Goal: Check status: Check status

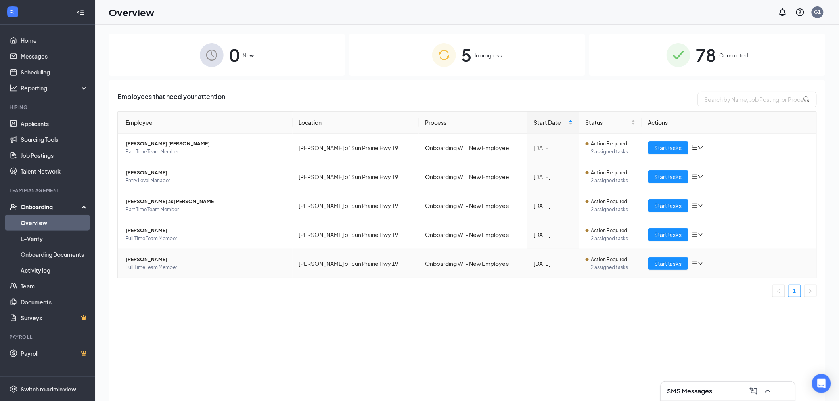
click at [140, 259] on span "[PERSON_NAME]" at bounding box center [206, 260] width 161 height 8
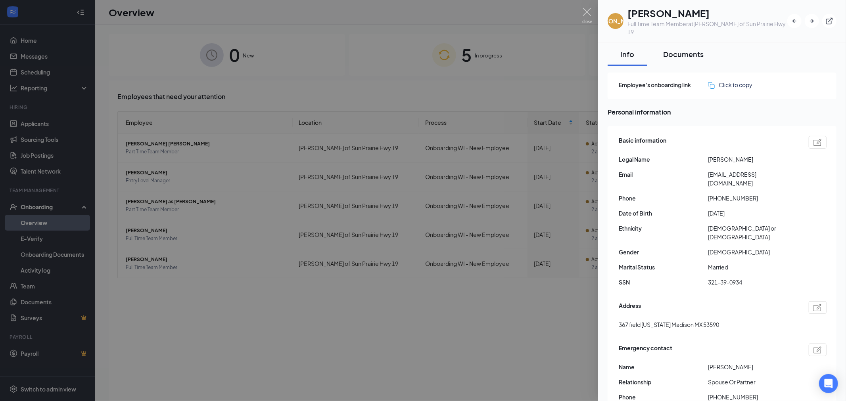
click at [677, 49] on div "Documents" at bounding box center [683, 54] width 40 height 10
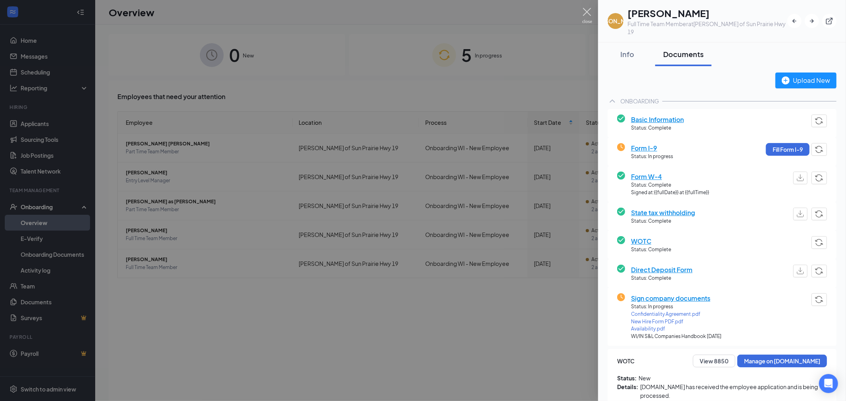
click at [587, 13] on img at bounding box center [587, 15] width 10 height 15
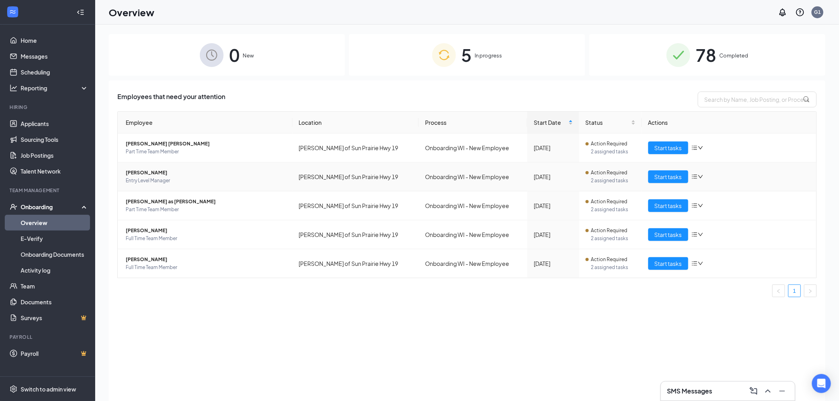
click at [144, 172] on span "[PERSON_NAME]" at bounding box center [206, 173] width 161 height 8
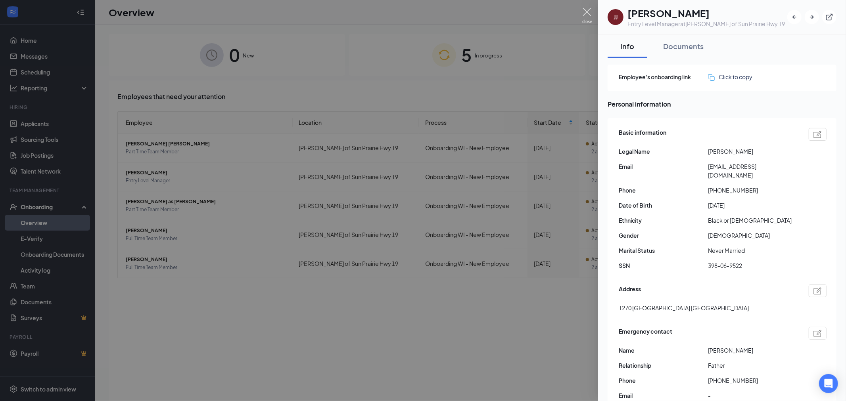
click at [586, 14] on img at bounding box center [587, 15] width 10 height 15
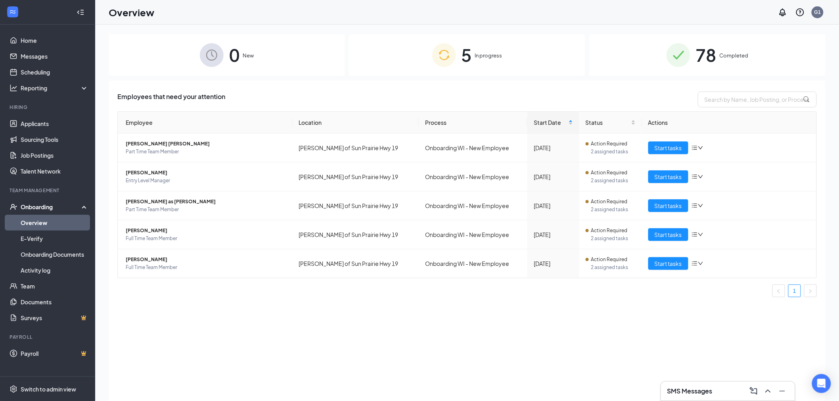
click at [632, 338] on div "Employees that need your attention Employee Location Process Start Date Status …" at bounding box center [467, 250] width 717 height 341
